Goal: Information Seeking & Learning: Check status

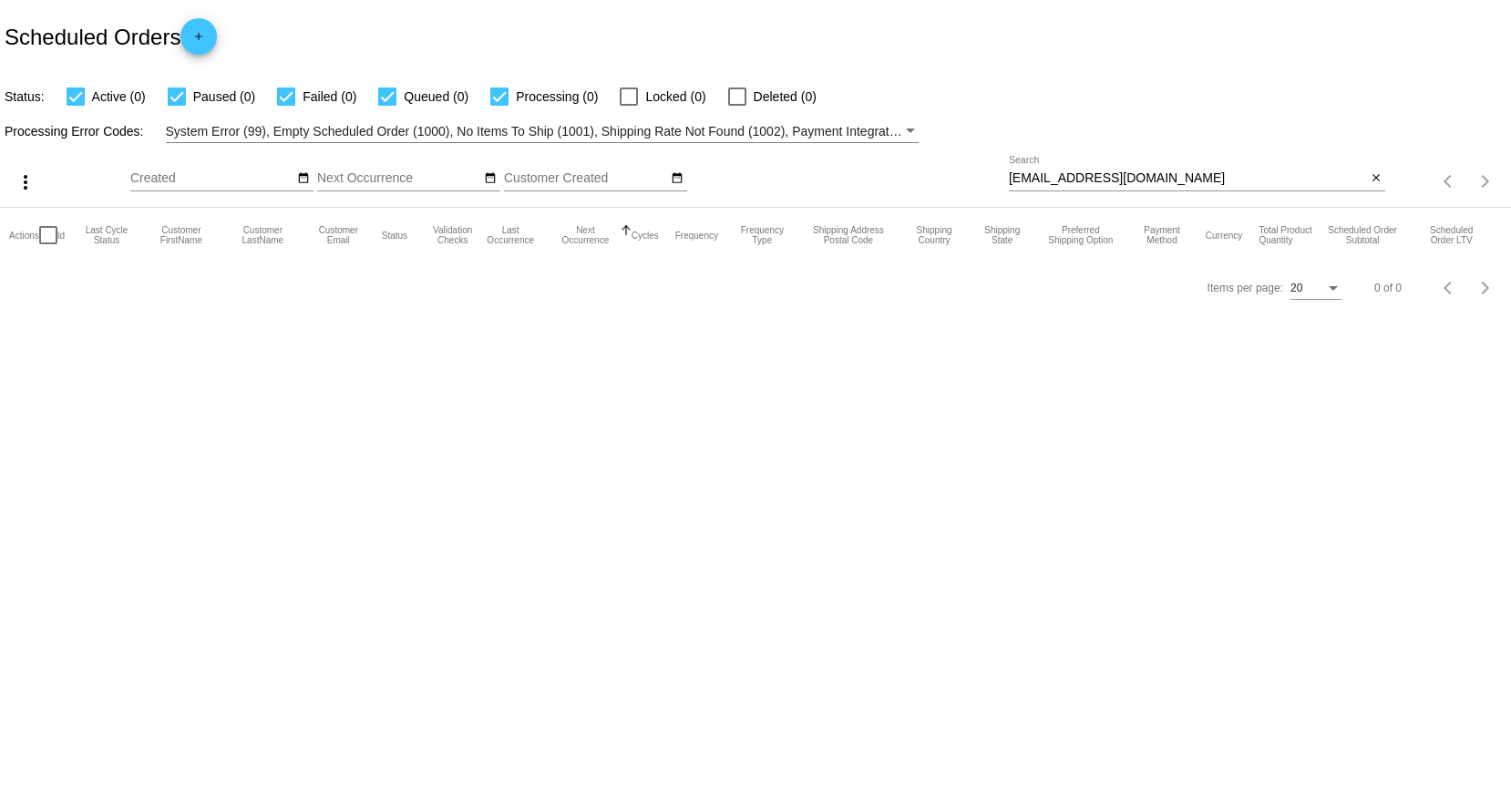
click at [1214, 178] on input "[EMAIL_ADDRESS][DOMAIN_NAME]" at bounding box center [1187, 179] width 357 height 15
click at [176, 98] on div at bounding box center [177, 97] width 18 height 18
click at [176, 106] on input "Paused (0)" at bounding box center [176, 106] width 1 height 1
checkbox input "false"
click at [295, 94] on label "Failed (0)" at bounding box center [316, 97] width 79 height 22
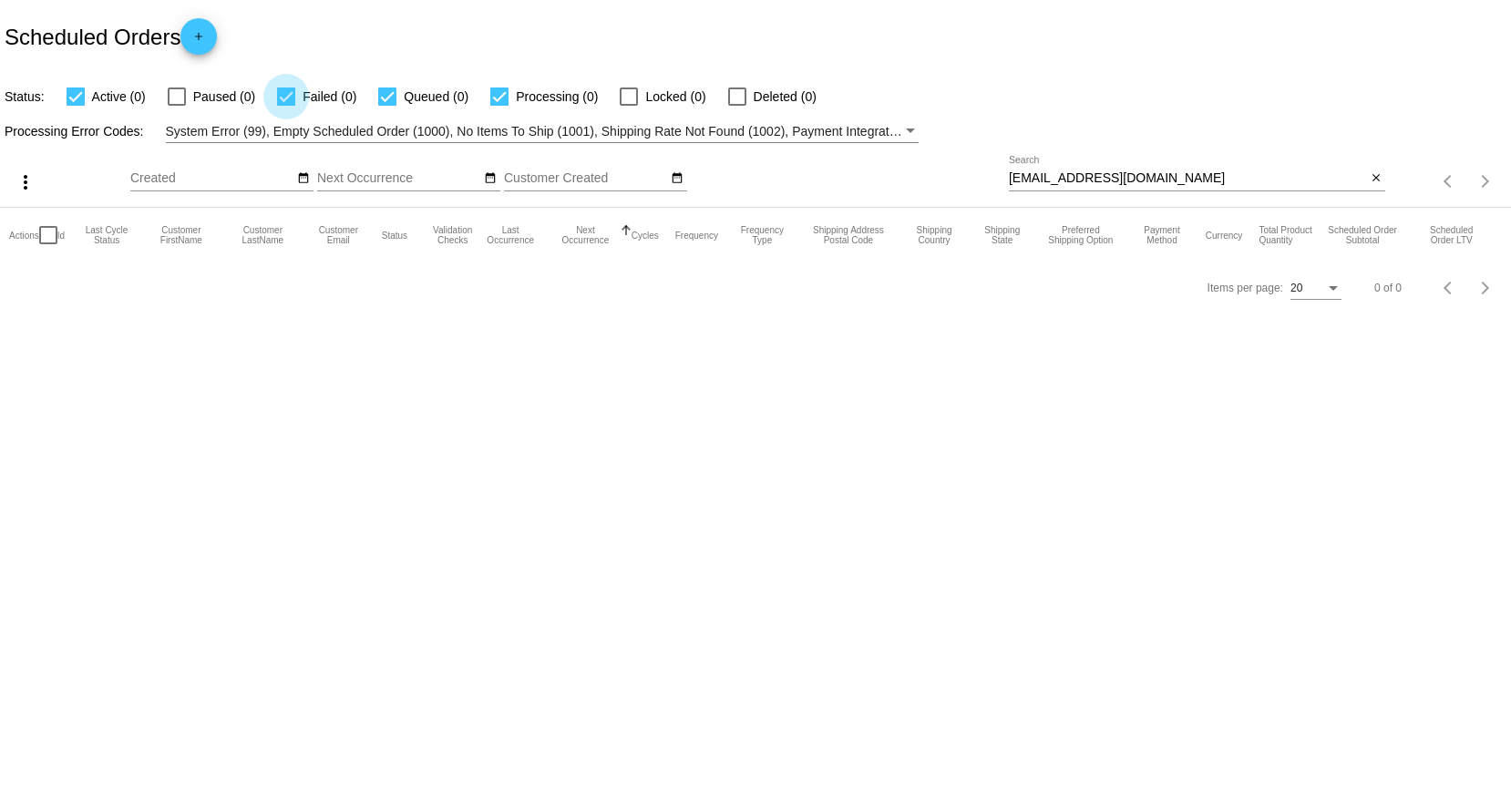
click at [286, 106] on input "Failed (0)" at bounding box center [285, 106] width 1 height 1
checkbox input "false"
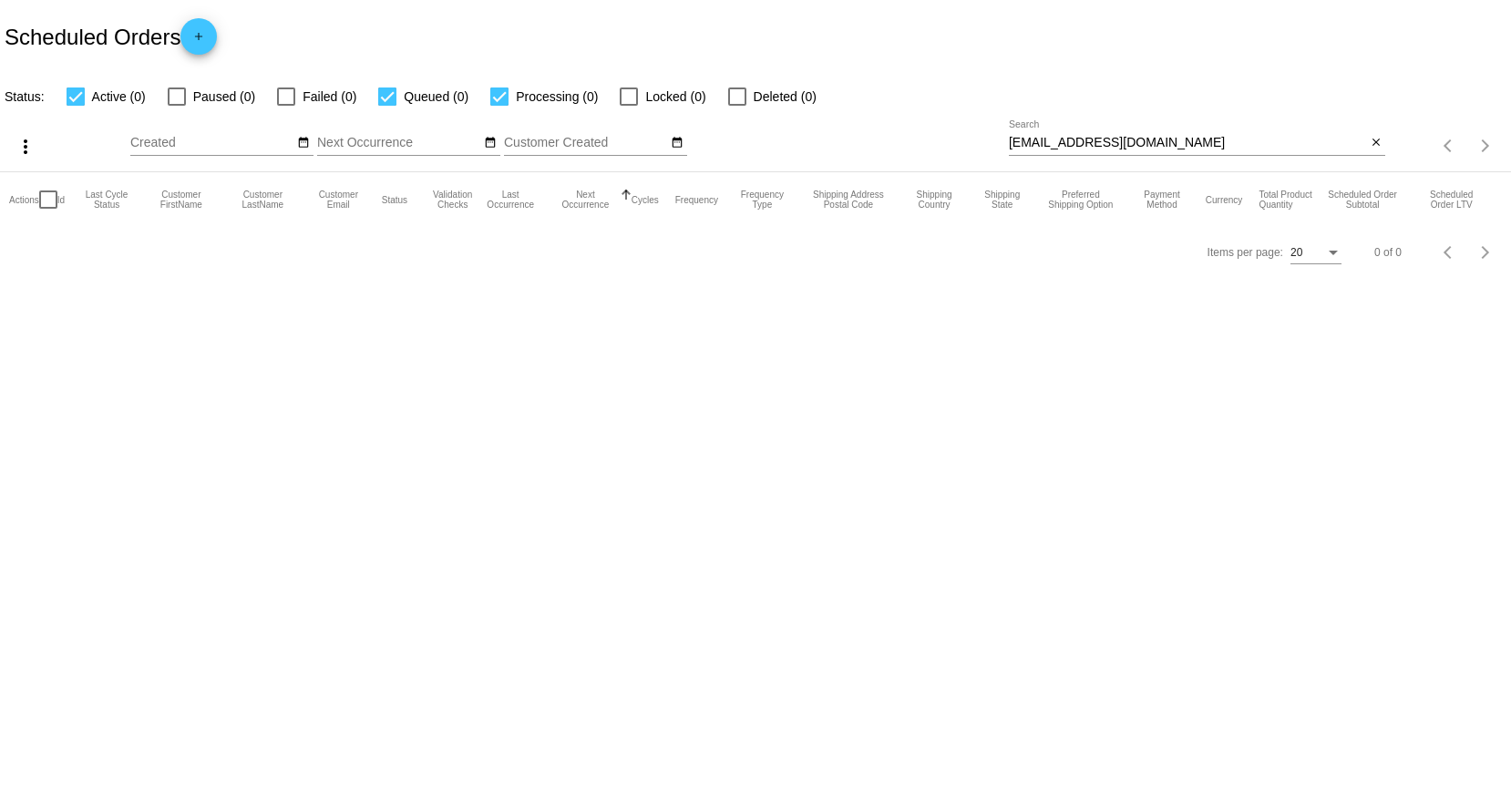
click at [392, 173] on mat-table "Actions Id Last Cycle Status Customer FirstName Customer LastName Customer Emai…" at bounding box center [756, 200] width 1511 height 55
drag, startPoint x: 1209, startPoint y: 133, endPoint x: 968, endPoint y: 132, distance: 241.0
click at [968, 132] on div "more_vert Aug Jan Feb Mar [DATE]" at bounding box center [756, 140] width 1511 height 65
click at [1376, 144] on mat-icon "close" at bounding box center [1377, 143] width 13 height 15
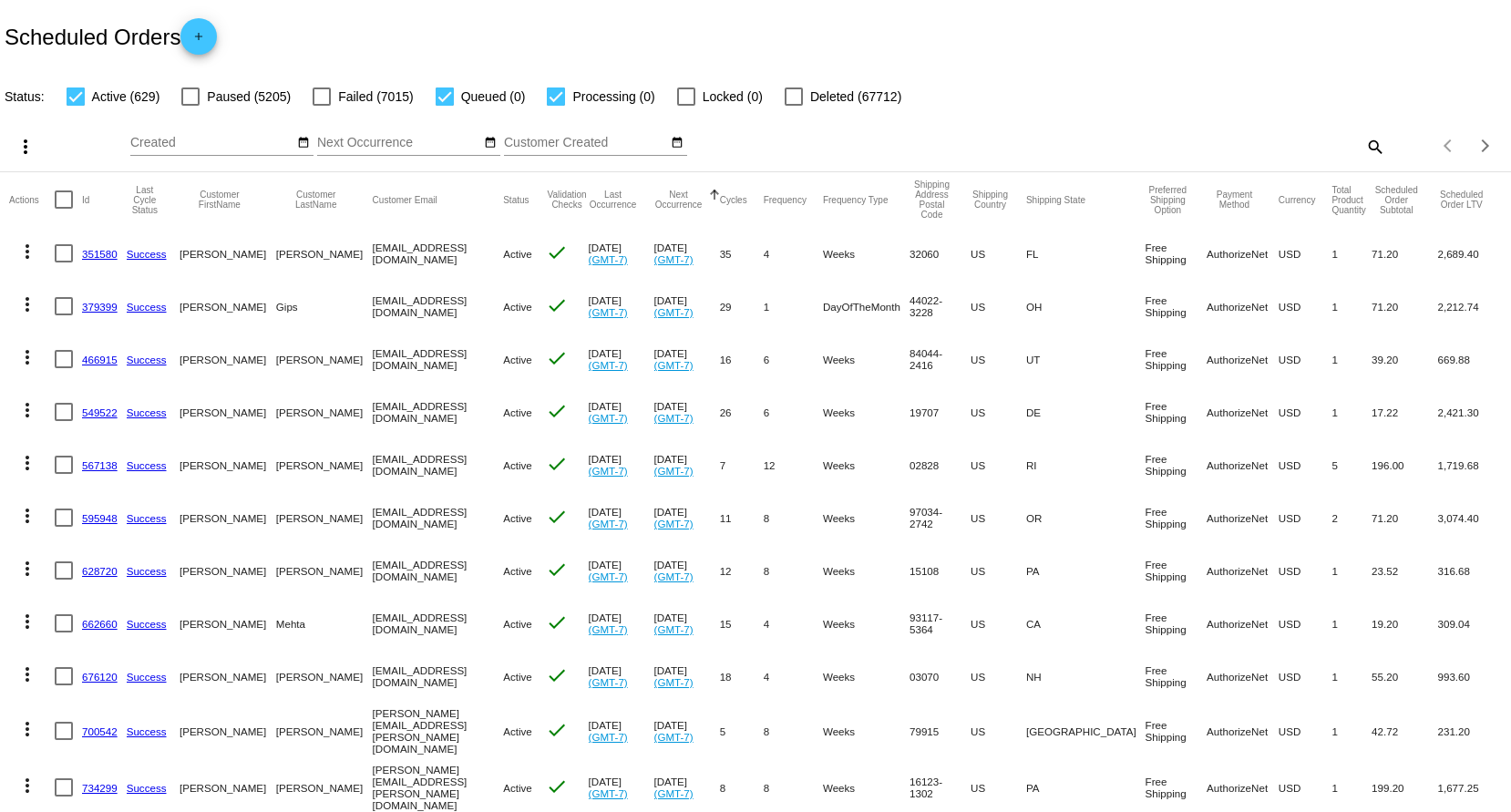
click at [1364, 148] on mat-icon "search" at bounding box center [1375, 146] width 22 height 28
click at [1204, 134] on div "Search" at bounding box center [1197, 138] width 376 height 36
paste input "[EMAIL_ADDRESS][DOMAIN_NAME]"
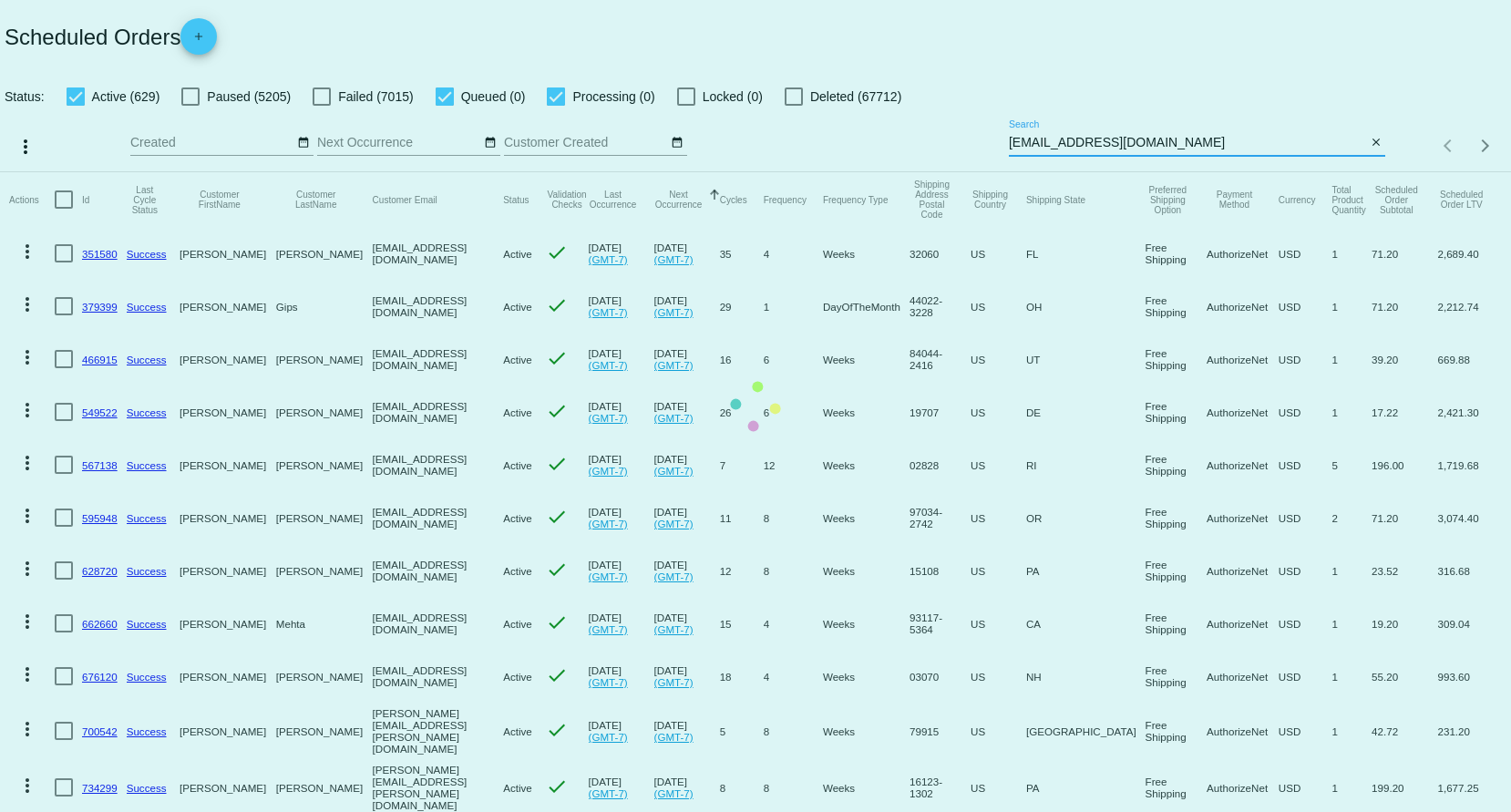
type input "[EMAIL_ADDRESS][DOMAIN_NAME]"
